Goal: Task Accomplishment & Management: Use online tool/utility

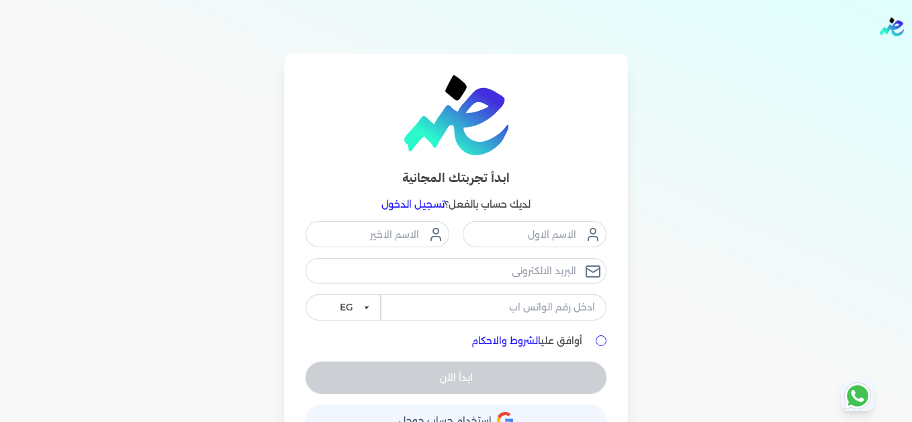
click at [420, 205] on link "تسجيل الدخول" at bounding box center [412, 204] width 63 height 12
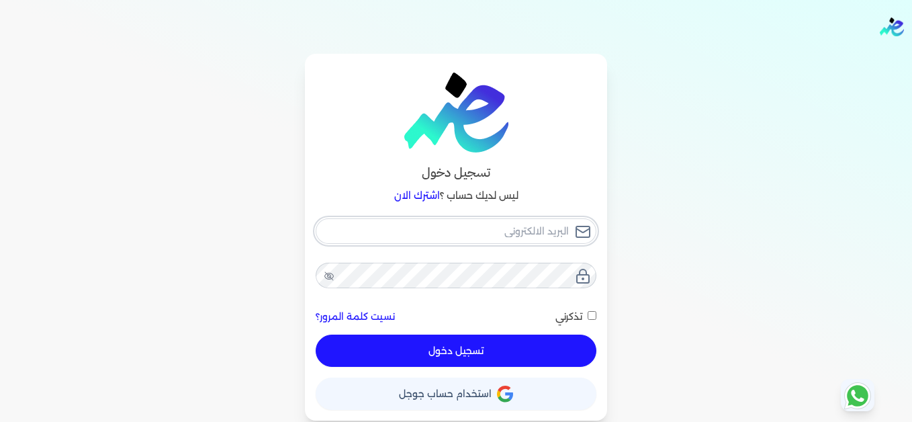
click at [479, 234] on input "email" at bounding box center [456, 231] width 281 height 26
type input "[EMAIL_ADDRESS][DOMAIN_NAME]"
drag, startPoint x: 551, startPoint y: 334, endPoint x: 575, endPoint y: 340, distance: 25.1
click at [551, 335] on div "[EMAIL_ADDRESS][DOMAIN_NAME] نسيت كلمة المرور؟ تذكرني تسجيل دخول" at bounding box center [456, 292] width 281 height 149
click at [552, 350] on button "تسجيل دخول" at bounding box center [456, 350] width 281 height 32
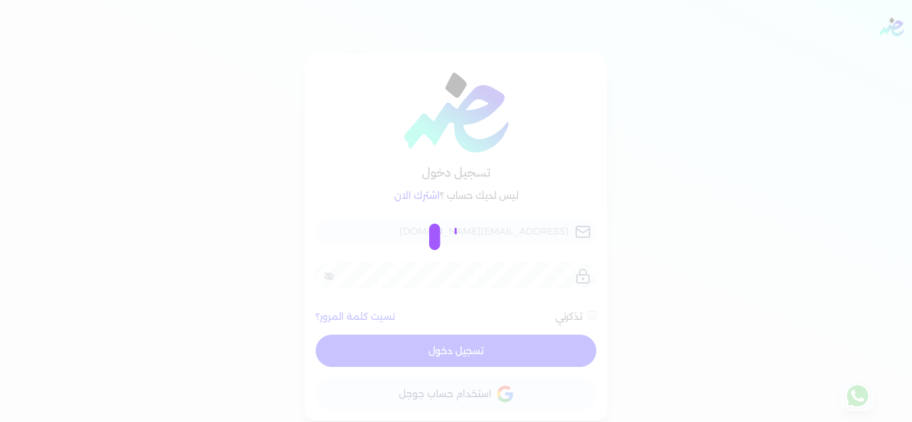
checkbox input "false"
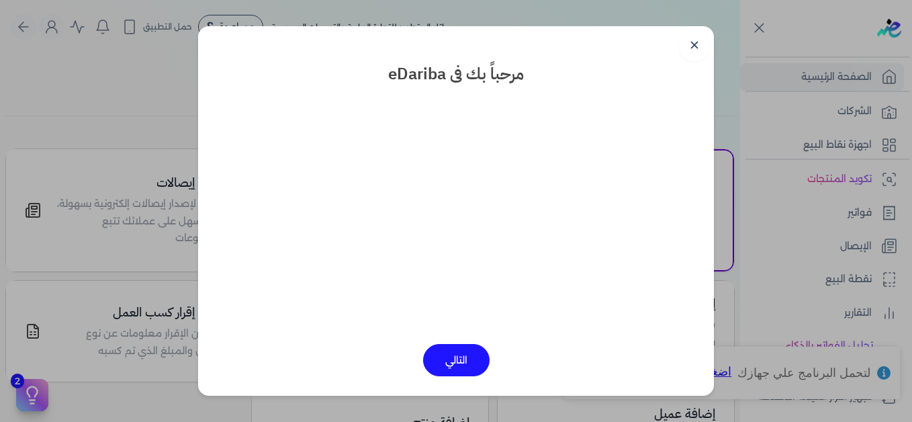
click at [698, 46] on link "✕" at bounding box center [694, 46] width 32 height 32
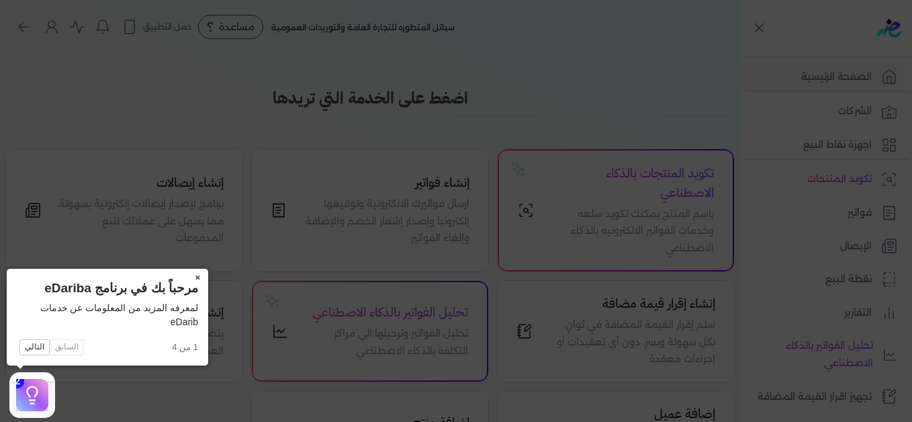
click at [197, 275] on button "×" at bounding box center [197, 278] width 21 height 19
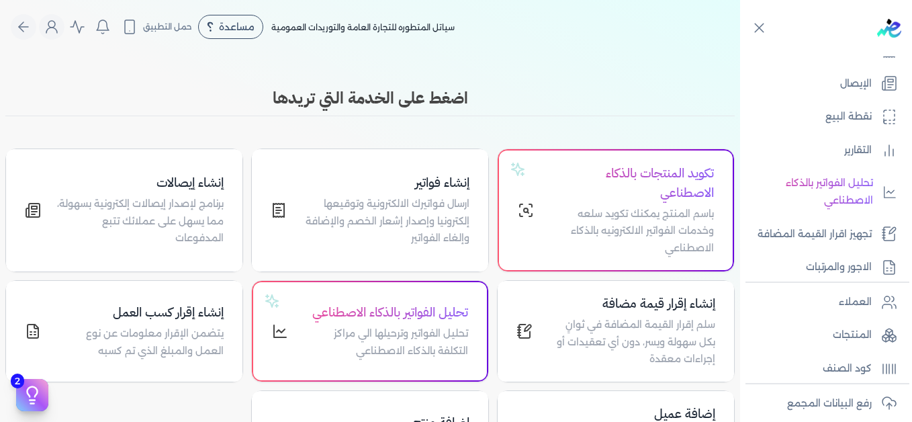
scroll to position [303, 0]
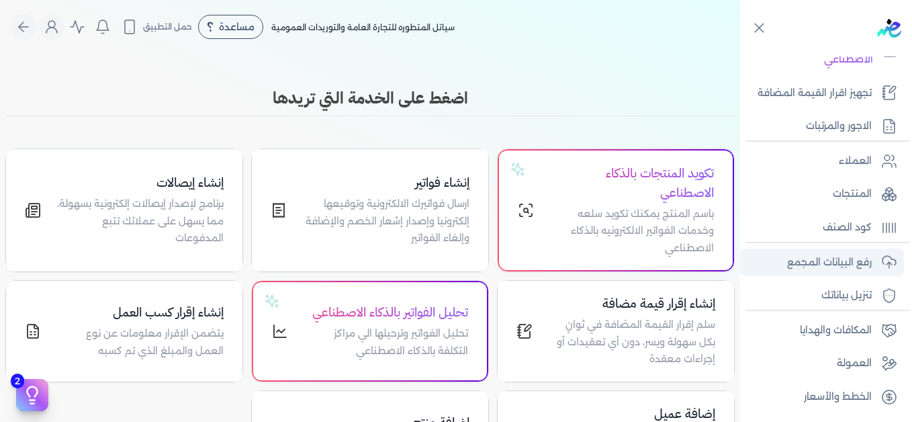
click at [832, 272] on link "رفع البيانات المجمع" at bounding box center [822, 262] width 164 height 28
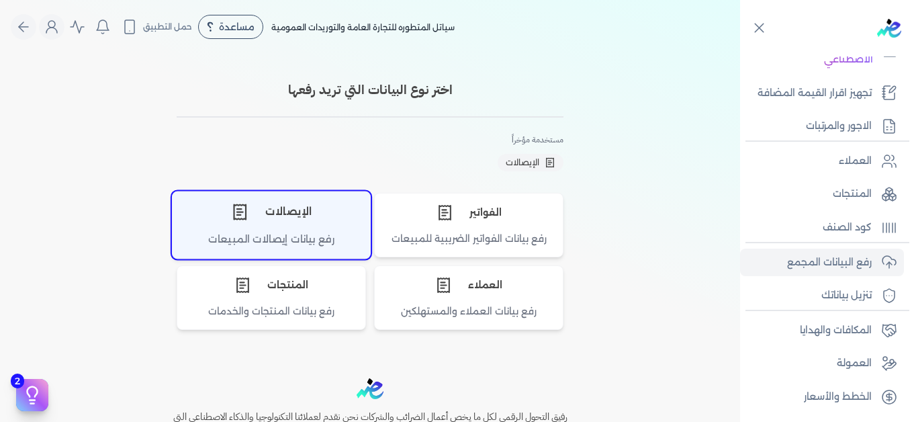
click at [295, 215] on div "الإيصالات" at bounding box center [271, 211] width 197 height 40
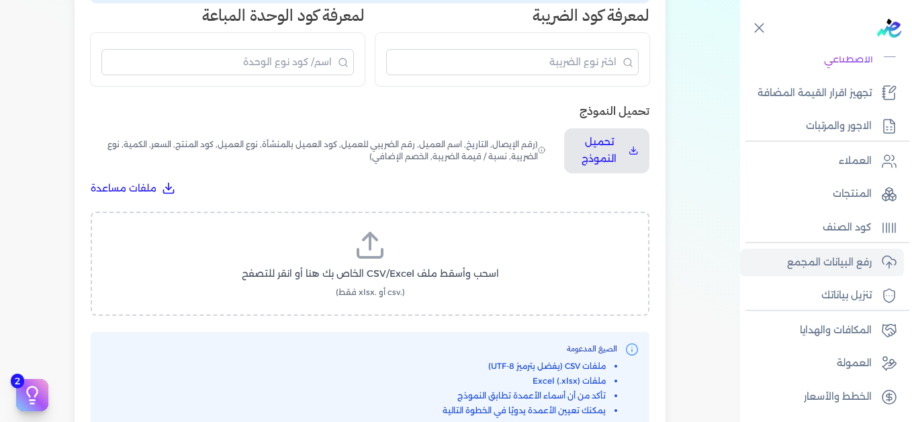
scroll to position [403, 0]
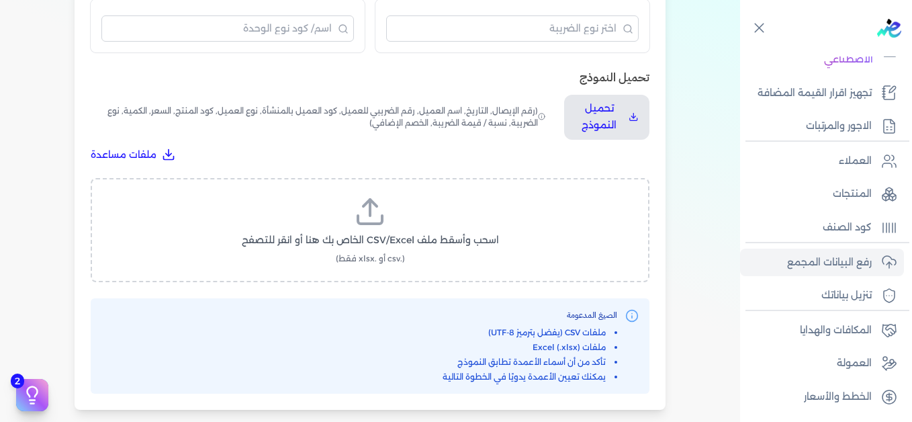
click at [365, 251] on label "اسحب وأسقط ملف CSV/Excel الخاص بك هنا أو انقر للتصفح (.csv أو .xlsx فقط)" at bounding box center [370, 229] width 524 height 69
click at [0, 0] on input "اسحب وأسقط ملف CSV/Excel الخاص بك هنا أو انقر للتصفح (.csv أو .xlsx فقط)" at bounding box center [0, 0] width 0 height 0
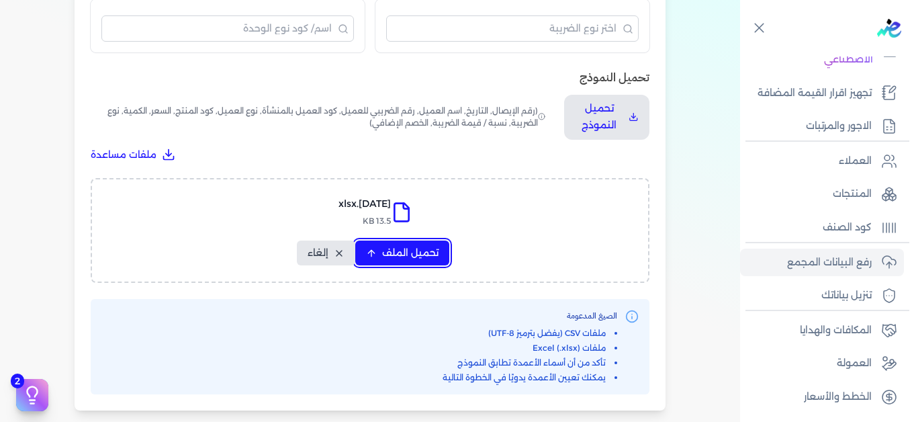
click at [413, 248] on span "تحميل الملف" at bounding box center [410, 253] width 56 height 14
select select "التاريخ"
select select "أسم العميل"
select select "نوع العميل"
select select "وصف البند"
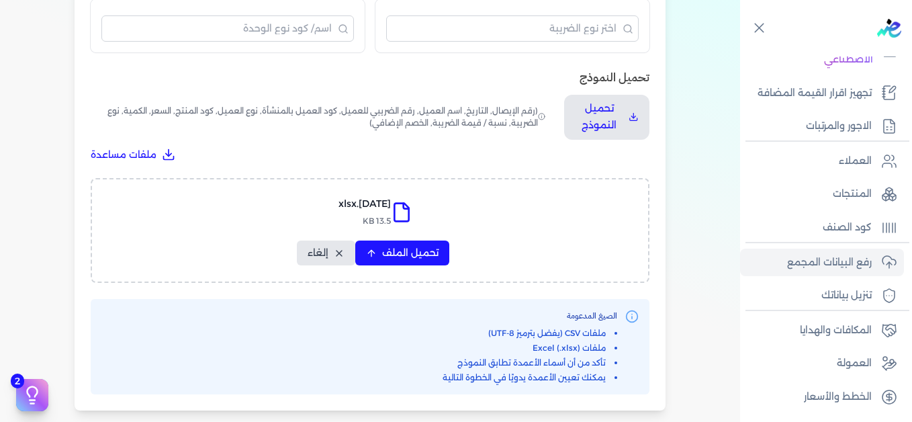
select select "السعر"
select select "الكمية"
select select "نوع الضريبة"
select select "نسبة / قيمة الضريبة"
select select "خصم اضافي"
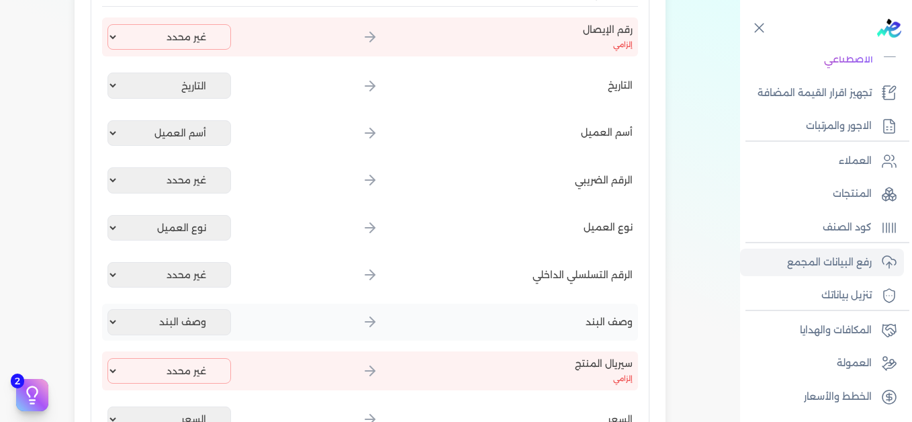
scroll to position [201, 0]
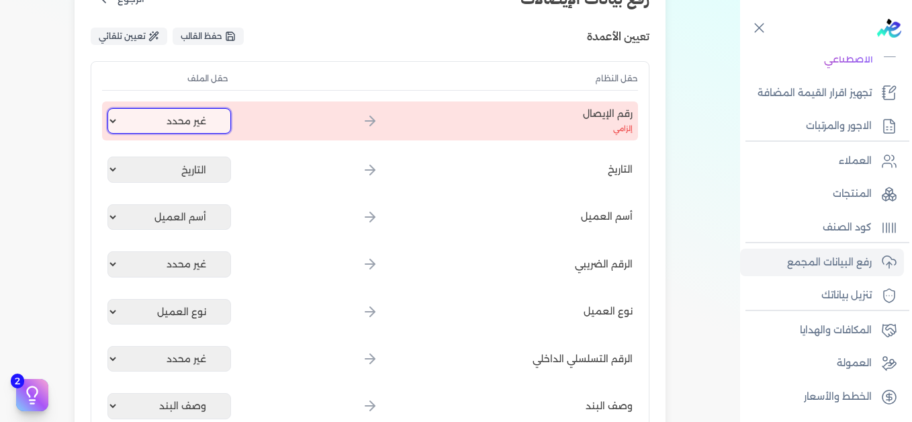
click at [165, 122] on select "غير محدد إيصال رقم التاريخ كود العميل بالمنشأة أسم العميل الرقم الضريبي للعميل …" at bounding box center [169, 121] width 124 height 26
select select "إيصال رقم"
click at [110, 108] on select "غير محدد إيصال رقم التاريخ كود العميل بالمنشأة أسم العميل الرقم الضريبي للعميل …" at bounding box center [169, 121] width 124 height 26
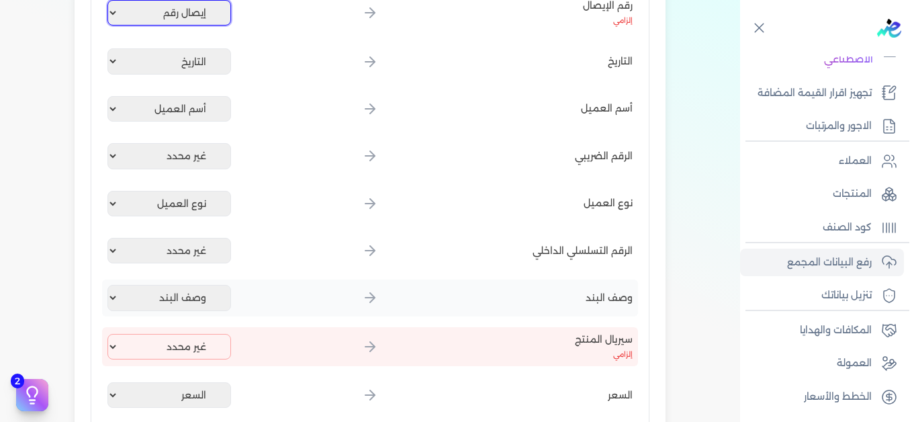
scroll to position [470, 0]
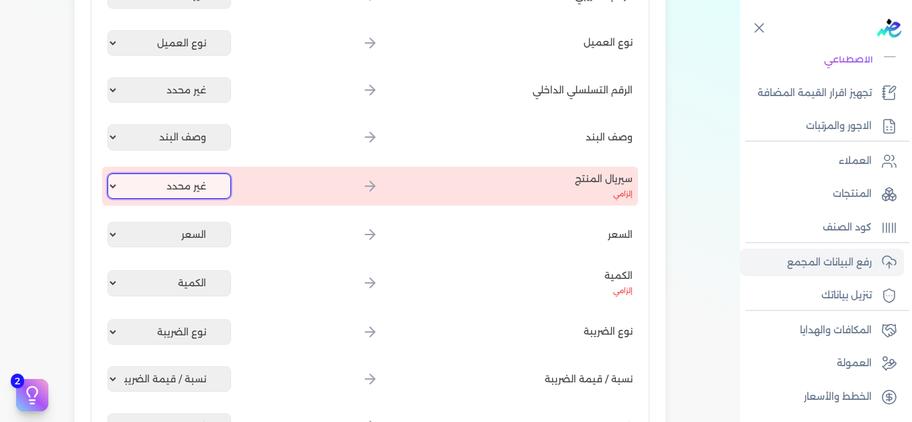
click at [189, 178] on select "غير محدد إيصال رقم التاريخ كود العميل بالمنشأة أسم العميل الرقم الضريبي للعميل …" at bounding box center [169, 186] width 124 height 26
select select "كود المنتج الداخلي"
click at [110, 173] on select "غير محدد إيصال رقم التاريخ كود العميل بالمنشأة أسم العميل الرقم الضريبي للعميل …" at bounding box center [169, 186] width 124 height 26
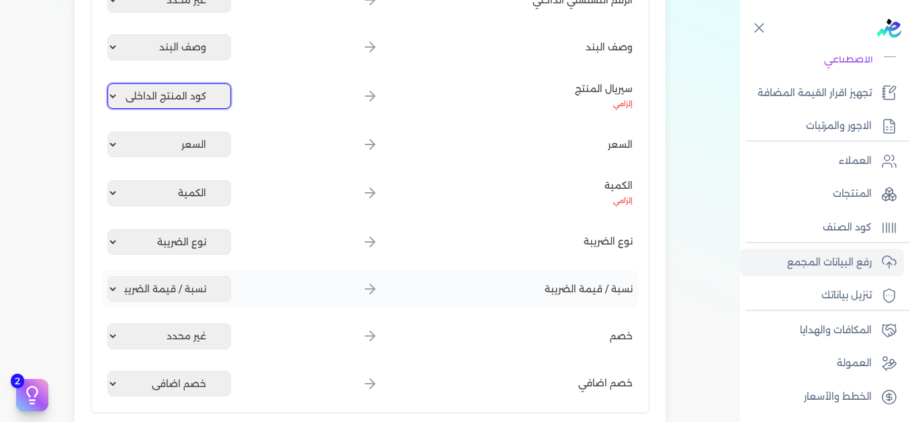
scroll to position [836, 0]
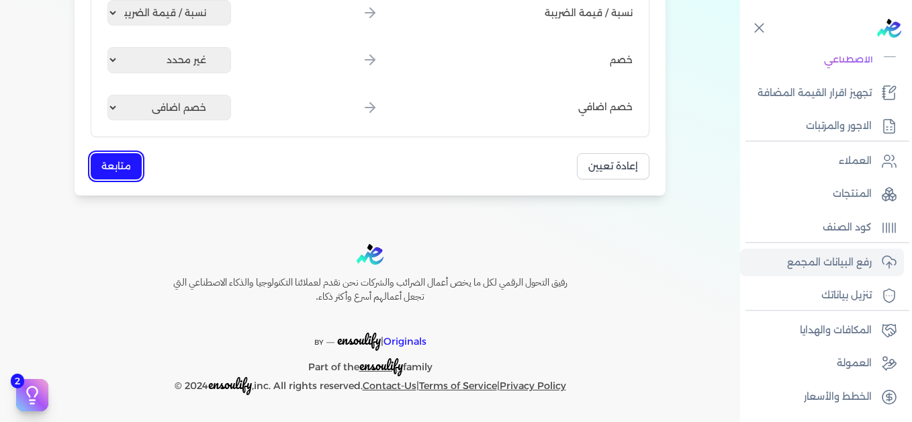
drag, startPoint x: 122, startPoint y: 171, endPoint x: 506, endPoint y: 212, distance: 385.5
click at [122, 171] on button "متابعة" at bounding box center [116, 166] width 51 height 26
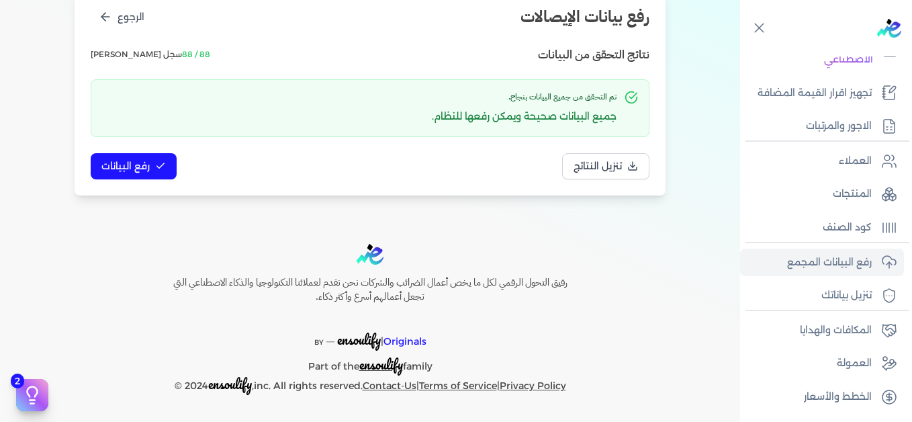
scroll to position [183, 0]
click at [140, 172] on span "رفع البيانات" at bounding box center [125, 166] width 48 height 14
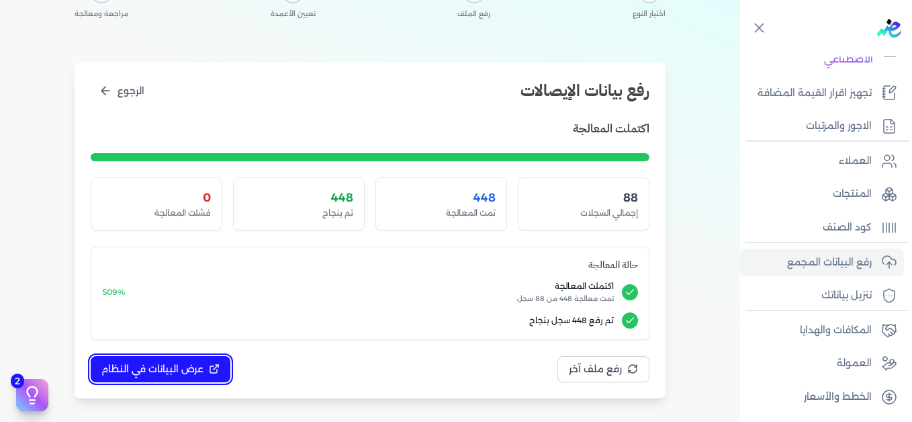
click at [185, 363] on span "عرض البيانات في النظام" at bounding box center [152, 369] width 102 height 14
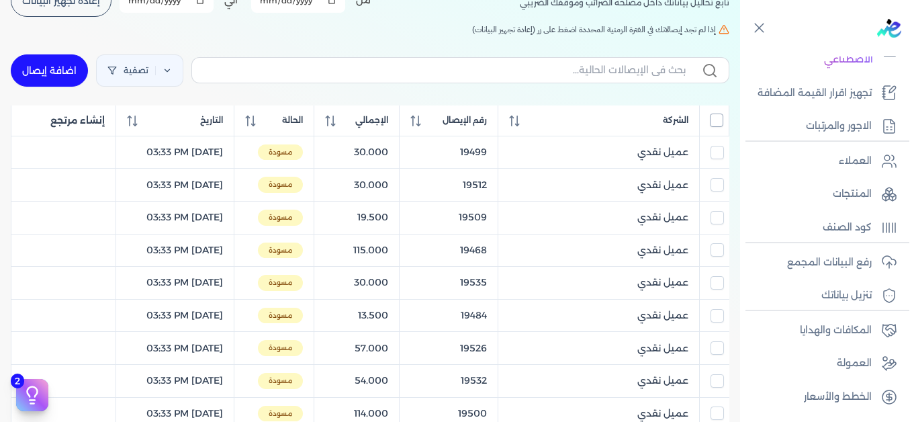
click at [718, 120] on input "All items unselected" at bounding box center [716, 119] width 13 height 13
checkbox input "true"
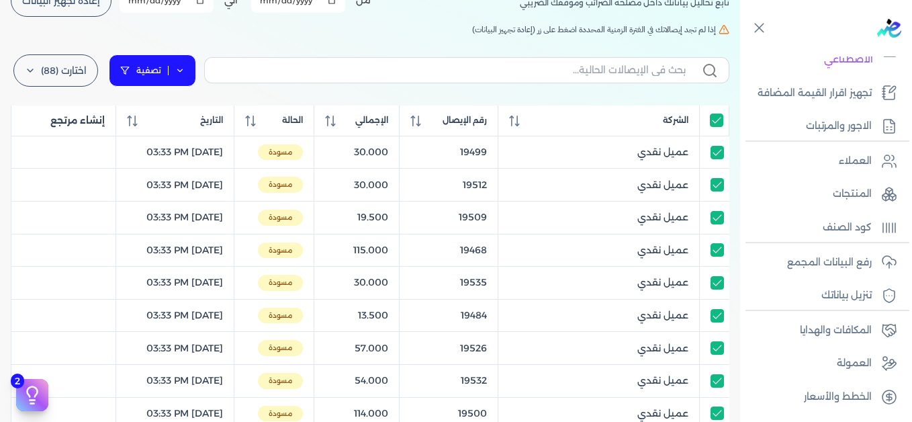
click at [185, 73] on icon at bounding box center [179, 70] width 9 height 9
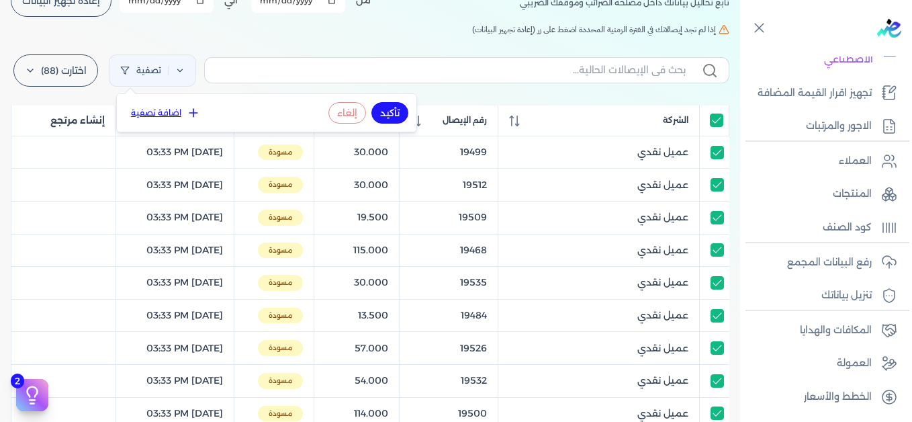
click at [186, 105] on button "اضافة تصفية" at bounding box center [165, 113] width 81 height 16
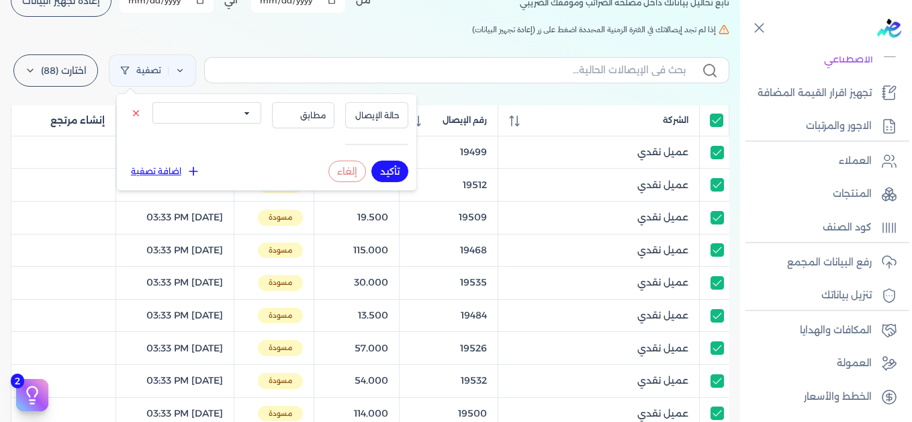
click at [240, 111] on select "الكل مقبولة غير مقبولة يتم مراجعتها ملغية مرفوضة مسودة" at bounding box center [206, 112] width 109 height 21
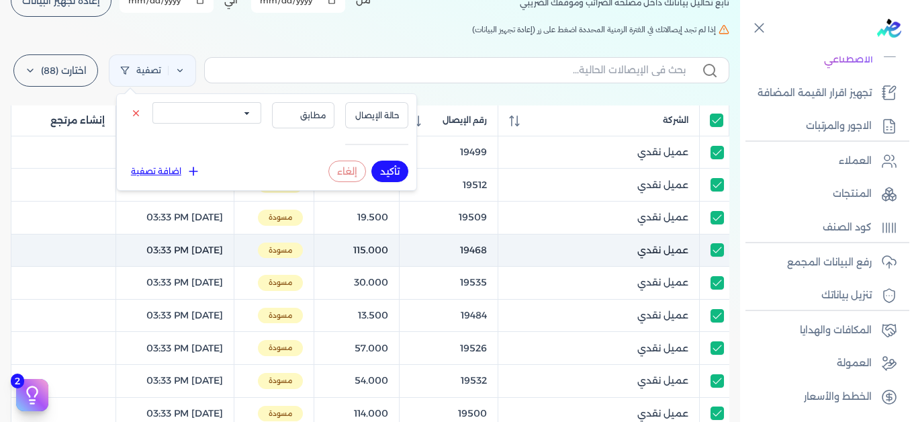
select select "draft"
click at [152, 102] on select "الكل مقبولة غير مقبولة يتم مراجعتها ملغية مرفوضة مسودة" at bounding box center [206, 112] width 109 height 21
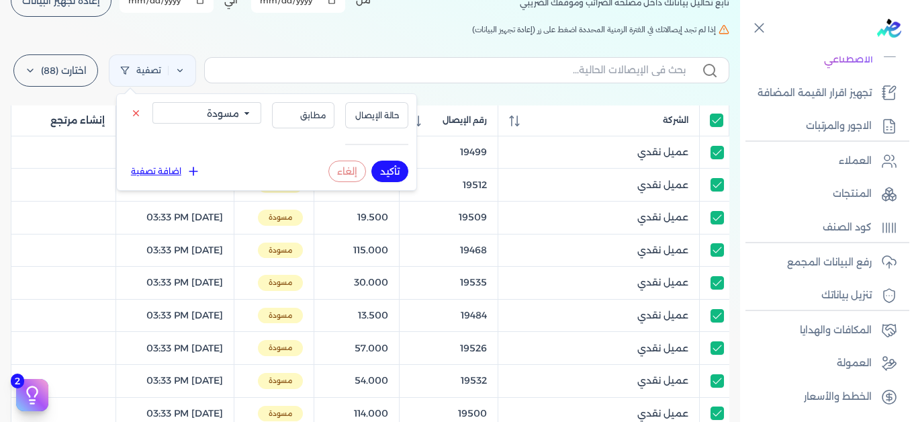
click at [384, 170] on button "تأكيد" at bounding box center [389, 170] width 37 height 21
click at [52, 70] on label "اختارت (88)" at bounding box center [55, 70] width 85 height 32
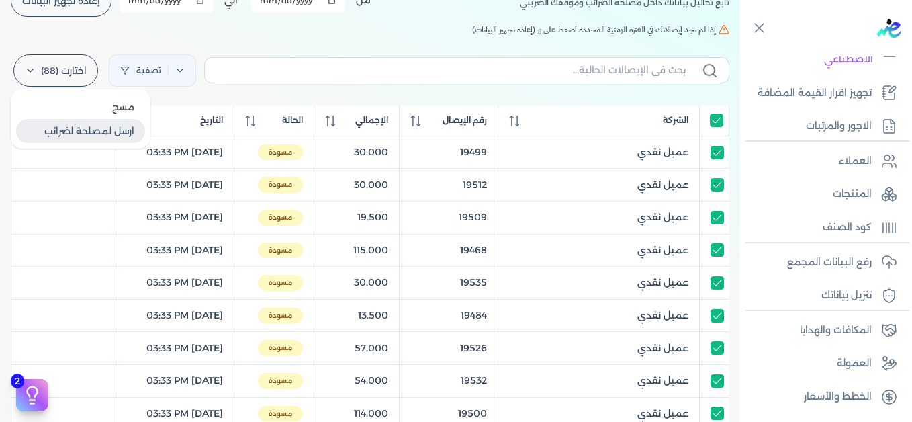
click at [103, 130] on button "ارسل لمصلحة لضرائب" at bounding box center [80, 131] width 129 height 24
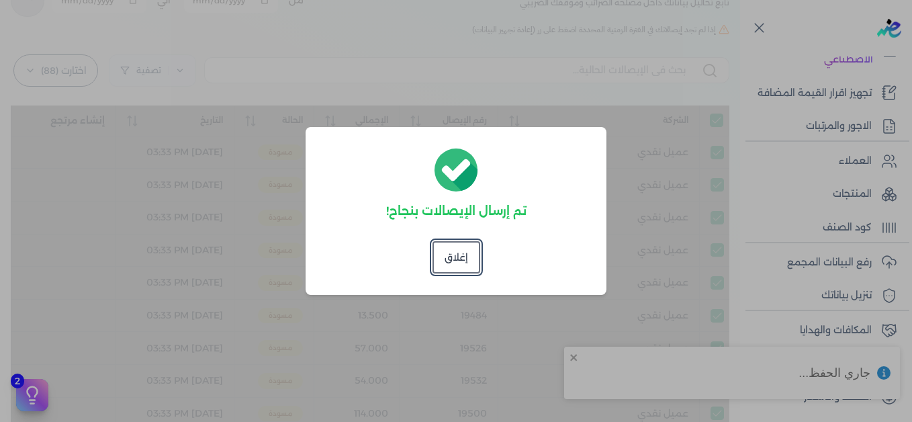
checkbox input "true"
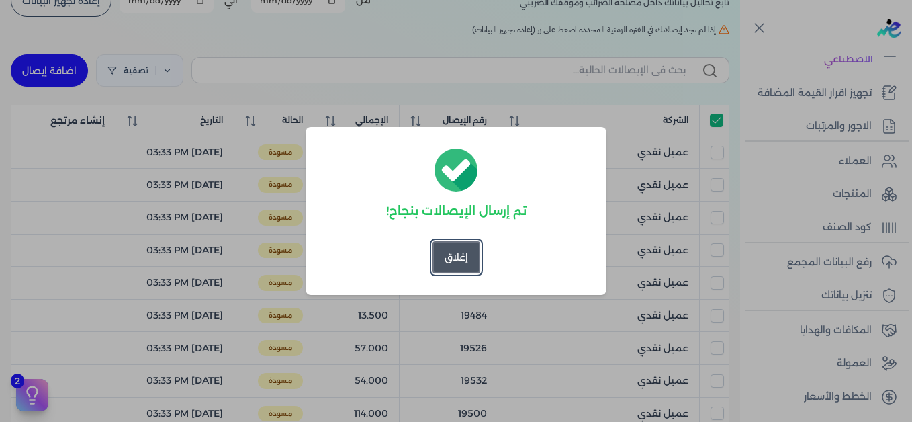
click at [446, 256] on button "إغلاق" at bounding box center [456, 257] width 48 height 32
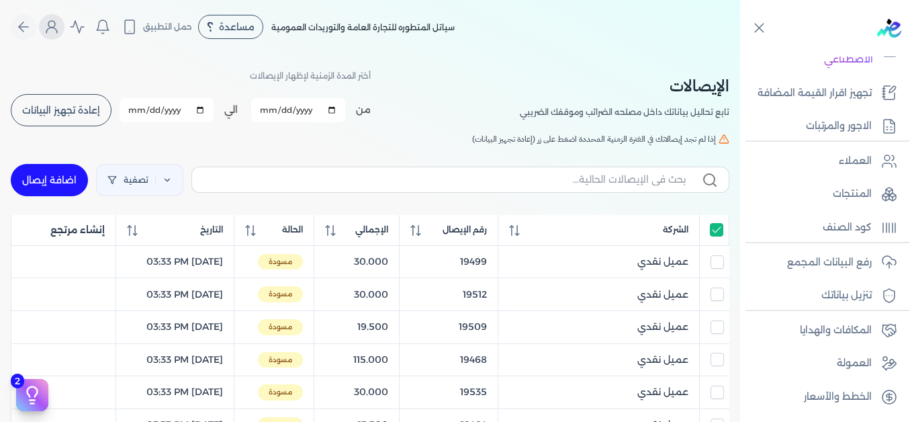
click at [60, 33] on icon "Global" at bounding box center [52, 27] width 16 height 16
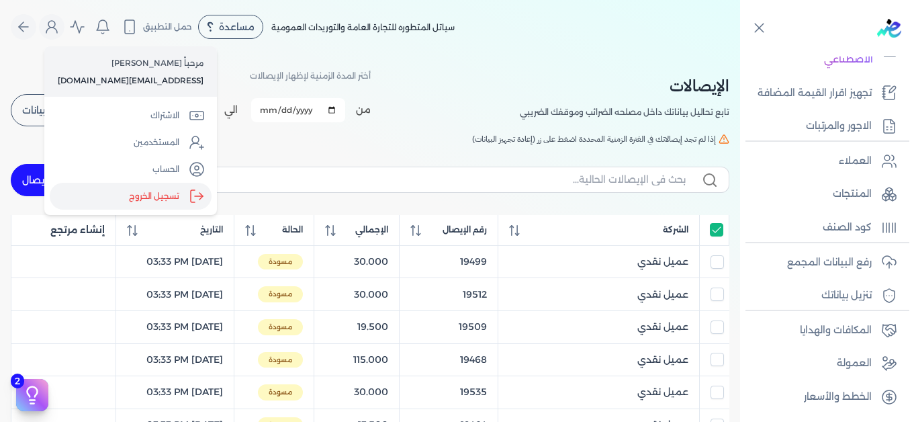
click at [163, 199] on label "تسجيل الخروج" at bounding box center [131, 196] width 162 height 27
click at [740, 54] on input "Close" at bounding box center [740, 54] width 0 height 0
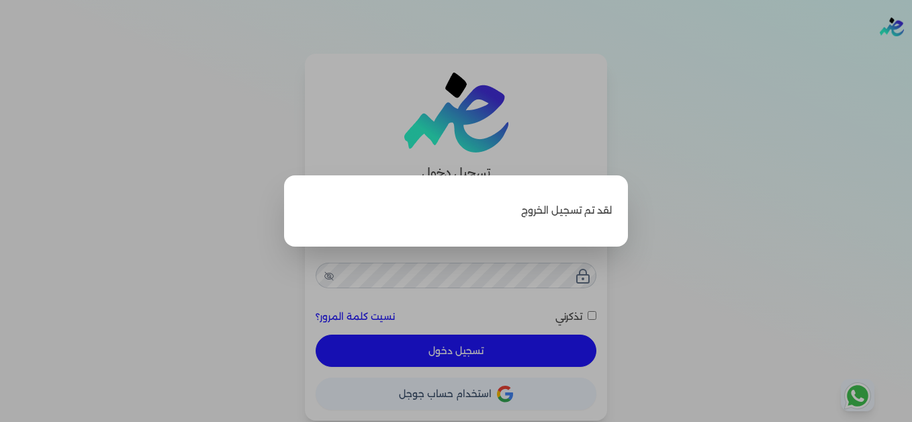
click at [661, 124] on label "Close" at bounding box center [456, 211] width 912 height 422
click at [911, 54] on input "Close" at bounding box center [912, 54] width 0 height 0
